Goal: Task Accomplishment & Management: Use online tool/utility

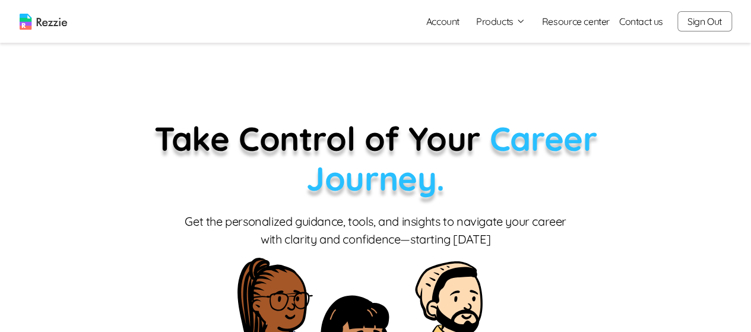
click at [516, 24] on button "Products" at bounding box center [500, 21] width 49 height 14
click at [514, 68] on link "AI Resume Review" at bounding box center [514, 68] width 146 height 24
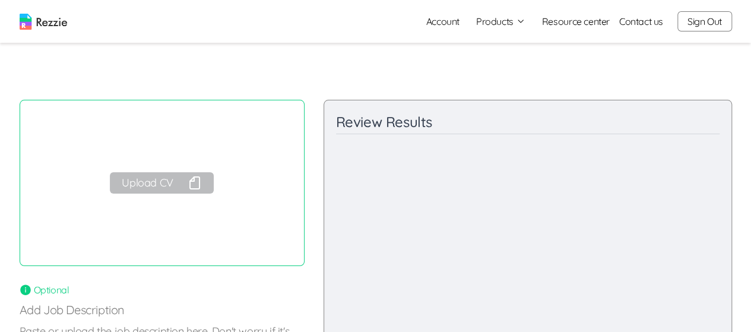
click at [162, 178] on button "Upload CV" at bounding box center [161, 182] width 103 height 21
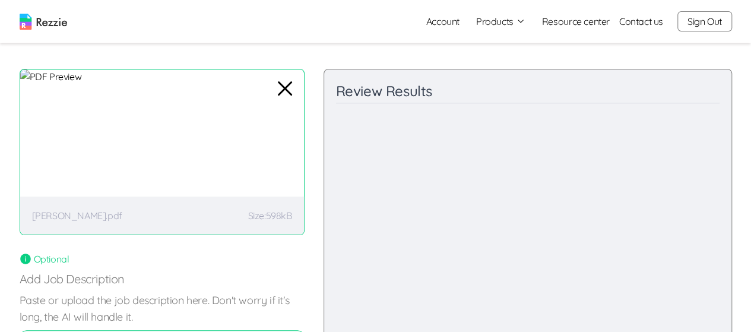
scroll to position [29, 0]
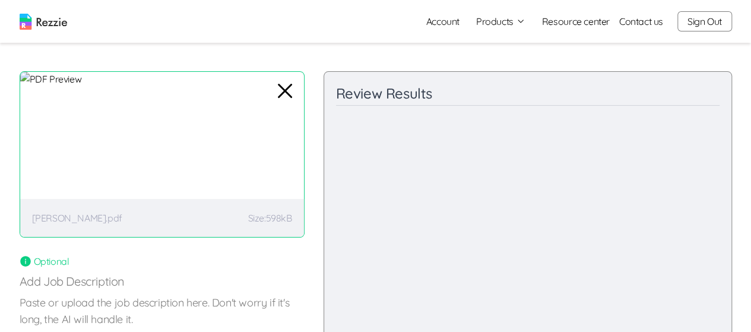
click at [287, 89] on icon "button" at bounding box center [285, 91] width 29 height 29
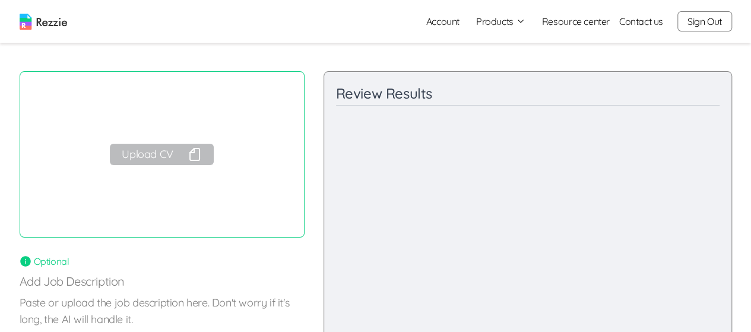
click at [176, 155] on button "Upload CV" at bounding box center [161, 154] width 103 height 21
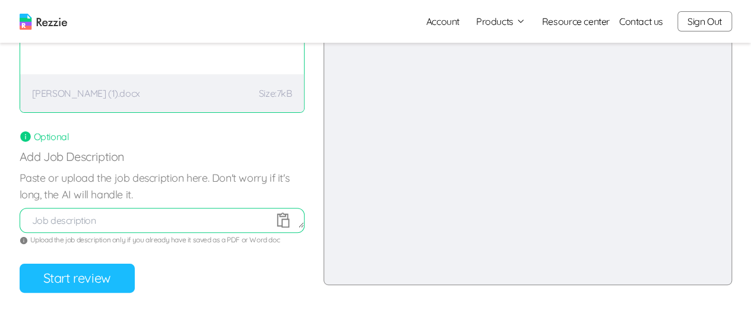
scroll to position [157, 0]
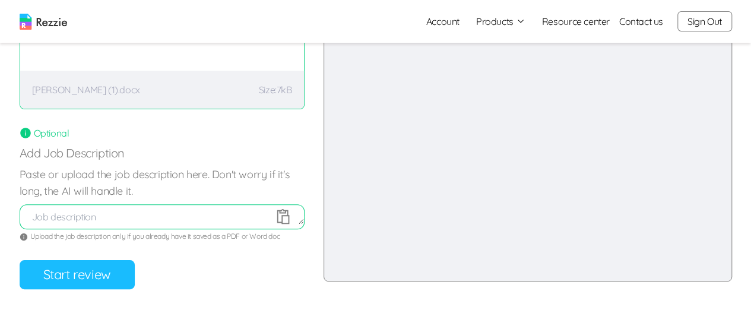
click at [91, 281] on button "Start review" at bounding box center [77, 274] width 115 height 29
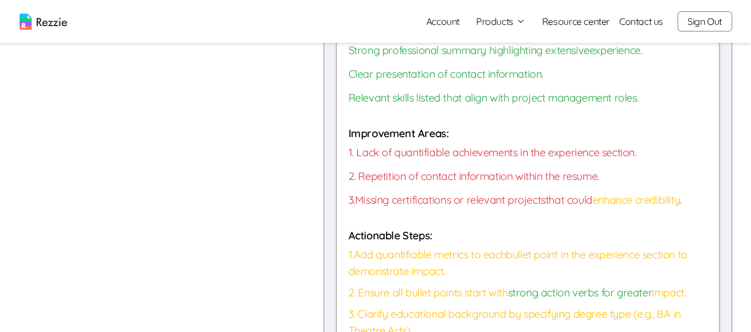
scroll to position [754, 0]
